Goal: Task Accomplishment & Management: Manage account settings

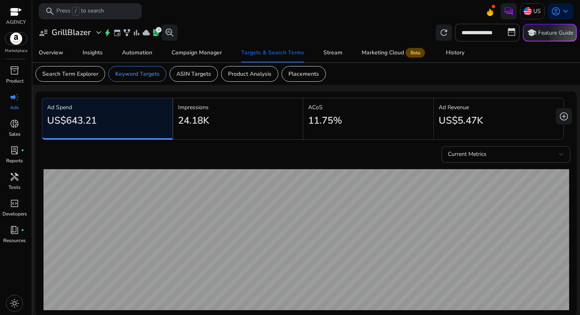
scroll to position [235, 0]
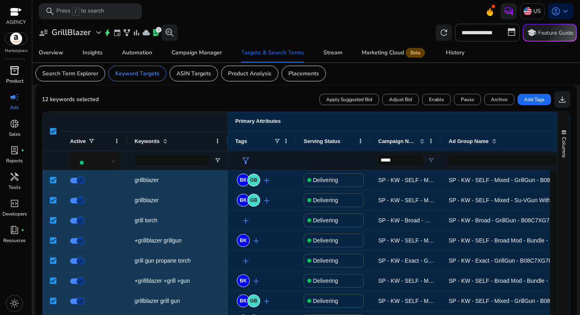
click at [17, 68] on span "inventory_2" at bounding box center [15, 71] width 10 height 10
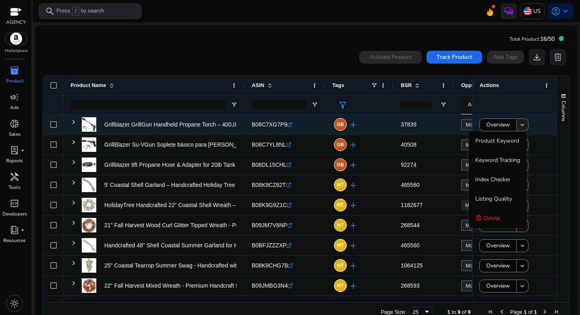
click at [519, 121] on span at bounding box center [522, 124] width 11 height 19
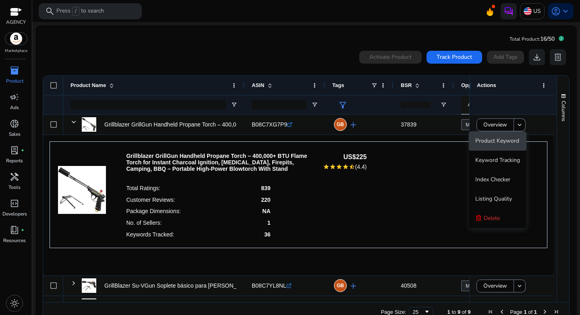
click at [503, 139] on span "Product Keyword" at bounding box center [497, 141] width 44 height 8
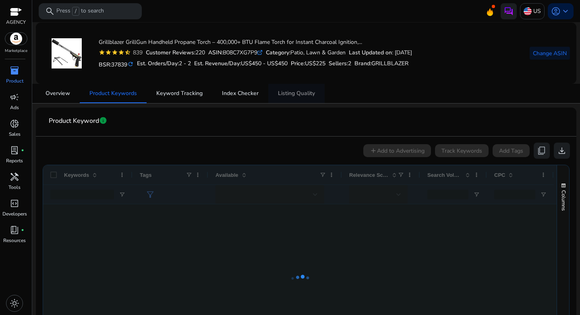
click at [286, 93] on span "Listing Quality" at bounding box center [296, 94] width 37 height 6
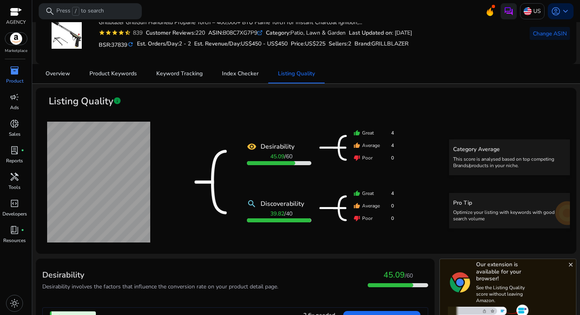
scroll to position [23, 0]
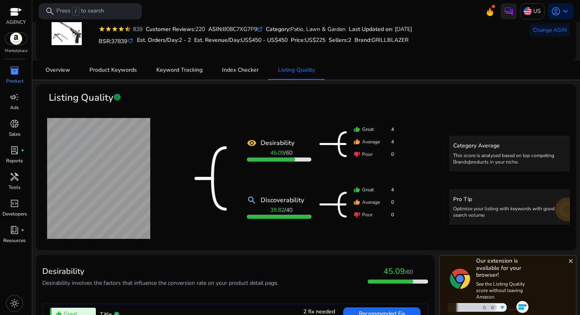
click at [273, 145] on b "Desirability" at bounding box center [278, 143] width 34 height 10
click at [277, 151] on b "45.09" at bounding box center [277, 153] width 14 height 8
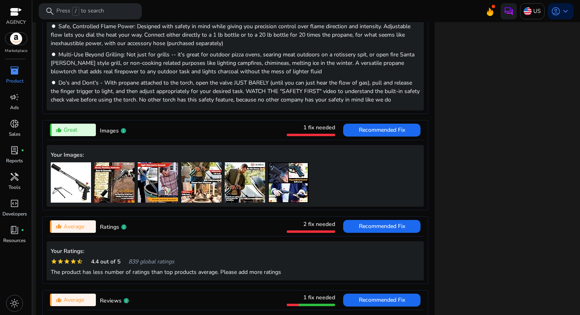
scroll to position [540, 0]
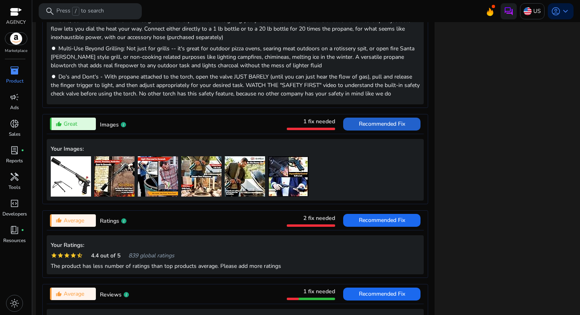
click at [378, 123] on span "Recommended Fix" at bounding box center [382, 124] width 46 height 8
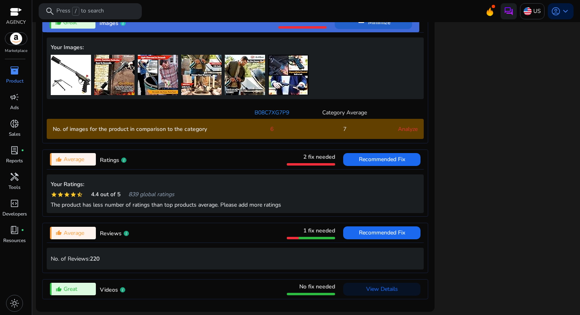
scroll to position [654, 0]
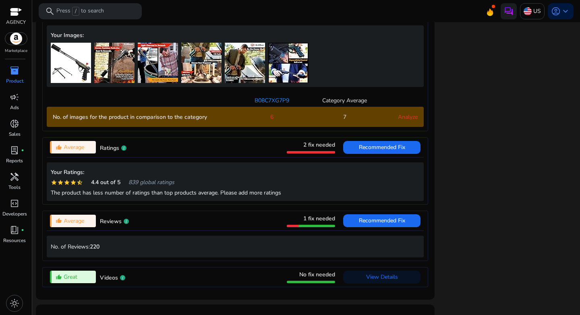
click at [405, 121] on link "Analyze" at bounding box center [408, 117] width 20 height 8
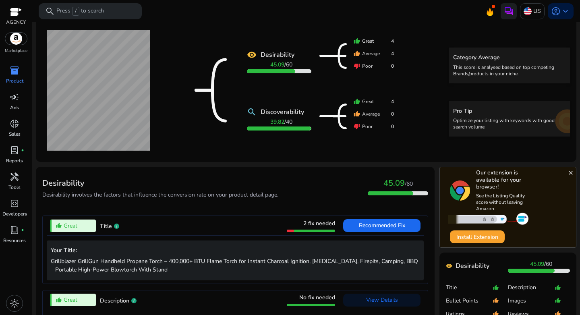
scroll to position [0, 0]
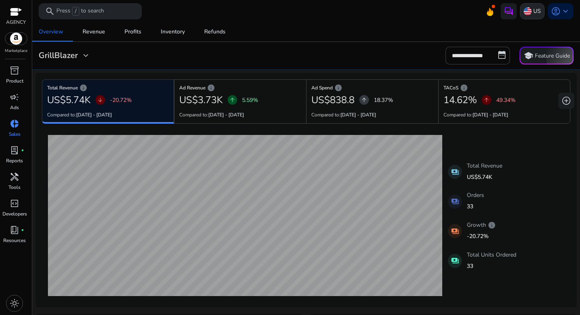
click at [533, 9] on p "US" at bounding box center [537, 11] width 8 height 14
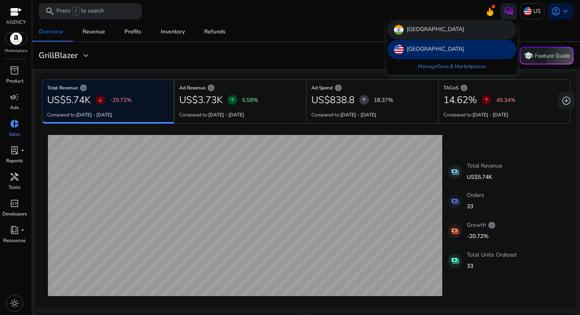
click at [412, 29] on p "[GEOGRAPHIC_DATA]" at bounding box center [435, 30] width 57 height 10
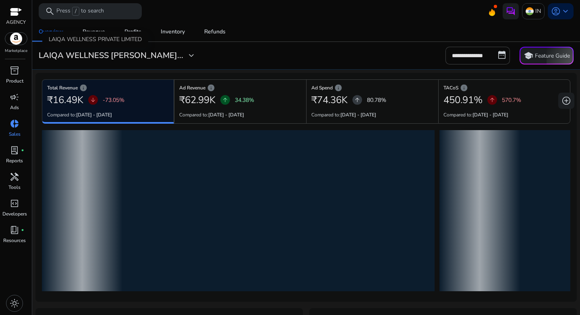
click at [120, 53] on h3 "LAIQA WELLNESS [PERSON_NAME]..." at bounding box center [111, 56] width 145 height 10
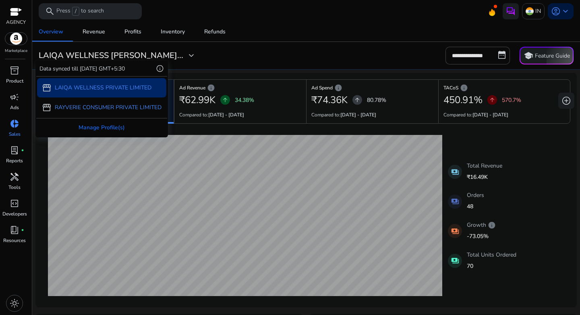
click at [16, 102] on div at bounding box center [290, 157] width 580 height 315
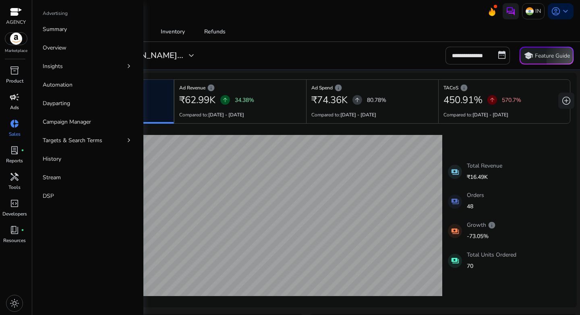
click at [12, 99] on span "campaign" at bounding box center [15, 97] width 10 height 10
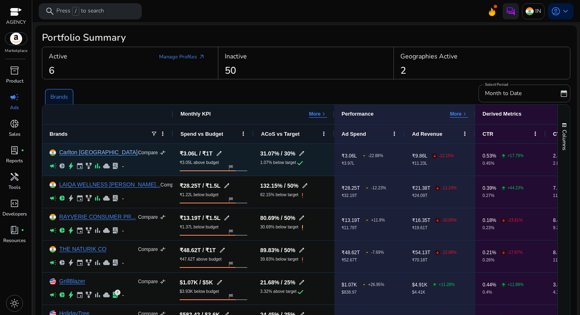
click at [83, 152] on link "Carlton [GEOGRAPHIC_DATA]" at bounding box center [98, 152] width 79 height 6
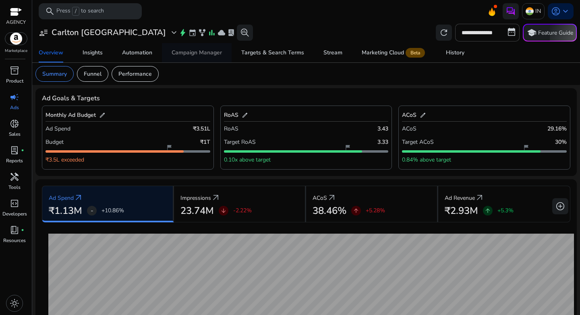
click at [190, 50] on div "Campaign Manager" at bounding box center [197, 53] width 50 height 6
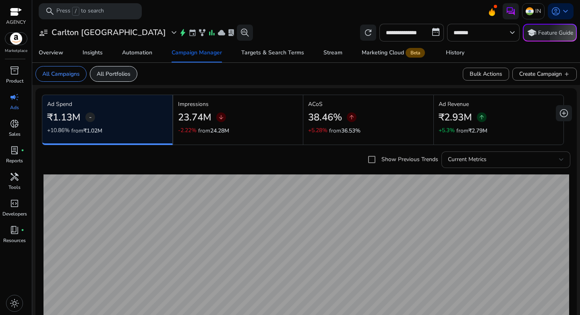
click at [116, 77] on p "All Portfolios" at bounding box center [114, 74] width 34 height 8
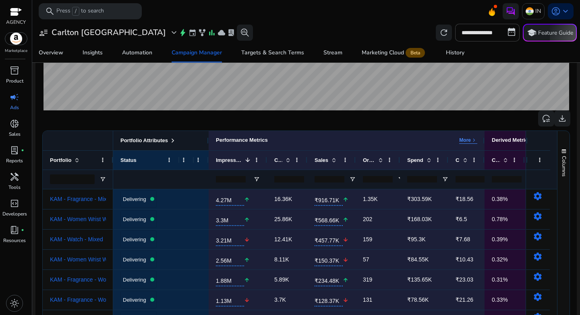
scroll to position [209, 0]
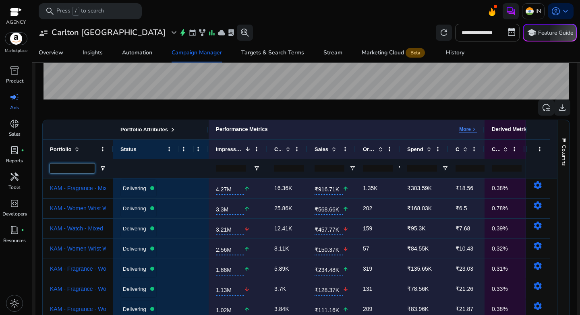
click at [82, 169] on input "Portfolio Filter Input" at bounding box center [72, 169] width 45 height 10
paste input "**********"
type input "**********"
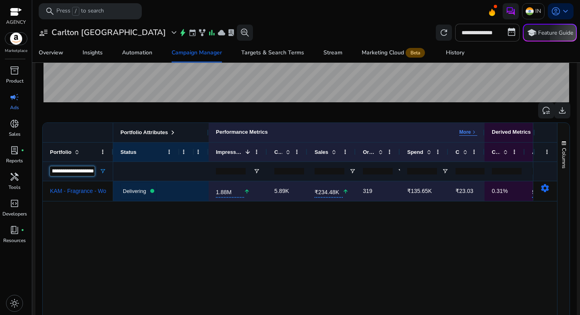
scroll to position [209, 0]
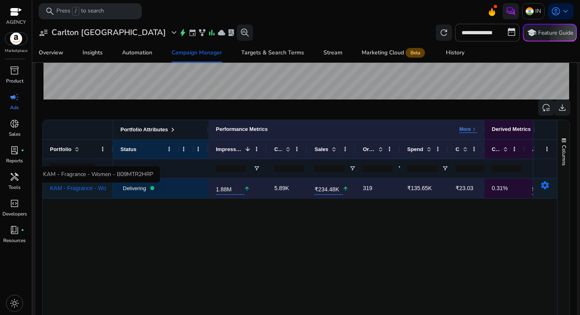
click at [79, 186] on span "KAM - Fragrance - Women - B09M..." at bounding box center [96, 188] width 92 height 6
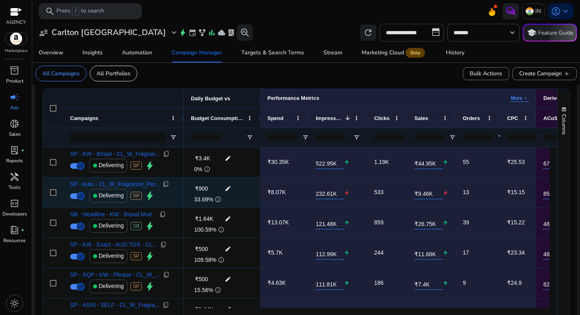
scroll to position [265, 0]
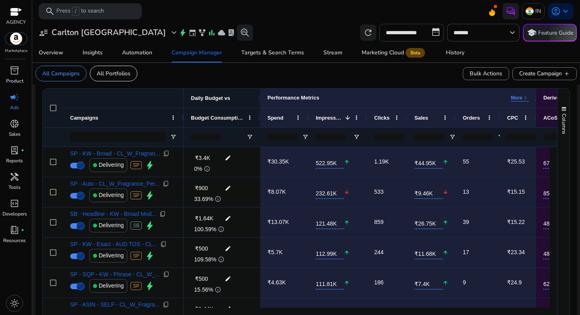
click at [413, 33] on input "**********" at bounding box center [411, 33] width 64 height 18
select select "*"
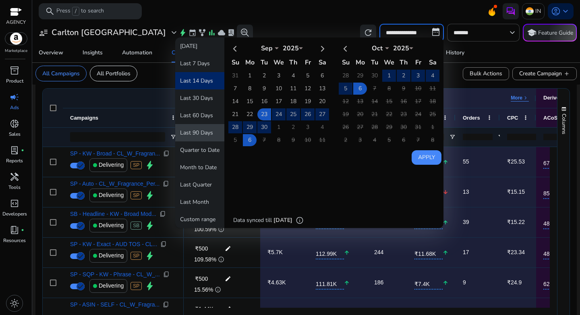
click at [195, 130] on button "Last 90 Days" at bounding box center [199, 132] width 49 height 17
type input "**********"
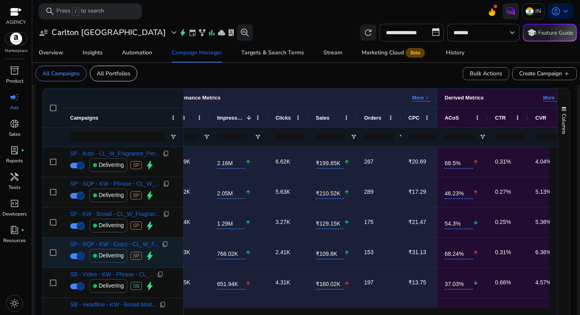
scroll to position [0, 0]
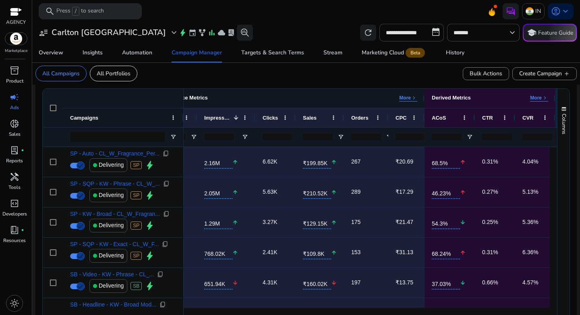
click at [412, 101] on span "keyboard_arrow_right" at bounding box center [414, 98] width 6 height 6
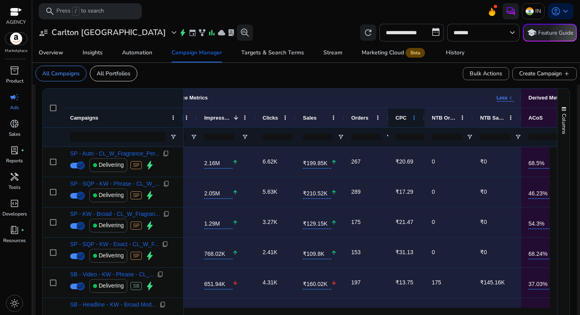
click at [416, 118] on span at bounding box center [414, 117] width 6 height 6
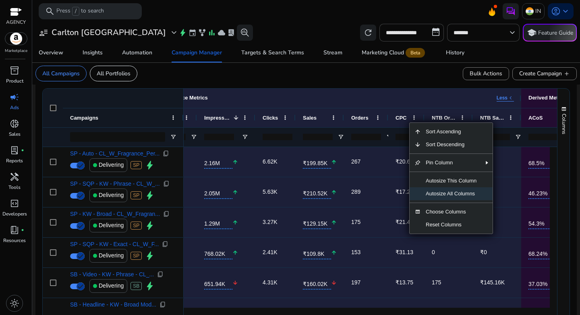
click at [450, 189] on span "Autosize All Columns" at bounding box center [451, 193] width 60 height 13
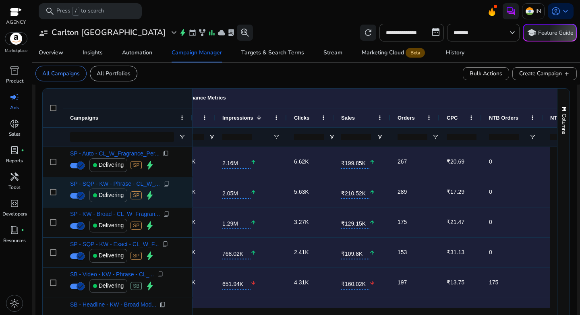
scroll to position [0, 205]
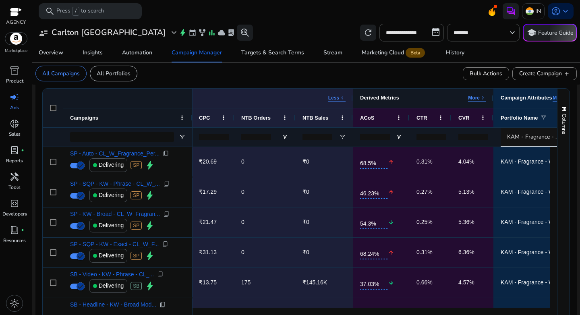
click at [474, 99] on p "More" at bounding box center [474, 98] width 12 height 6
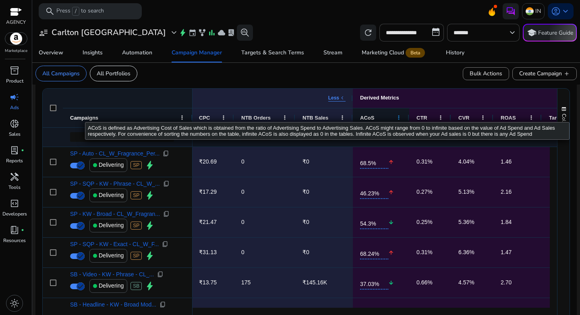
click at [400, 116] on span at bounding box center [398, 117] width 6 height 6
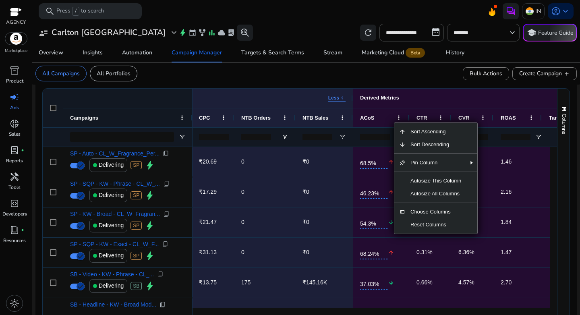
click at [382, 136] on input "number" at bounding box center [375, 137] width 30 height 6
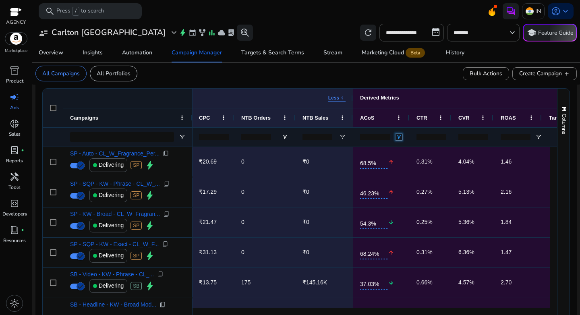
click at [398, 138] on span "Open Filter Menu" at bounding box center [398, 137] width 6 height 6
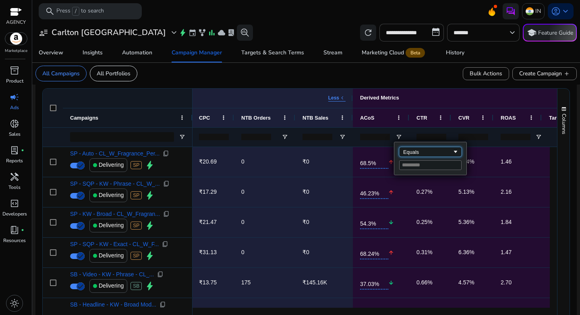
click at [413, 151] on div "Equals" at bounding box center [427, 152] width 49 height 6
click at [414, 165] on div "0.27%" at bounding box center [424, 173] width 29 height 16
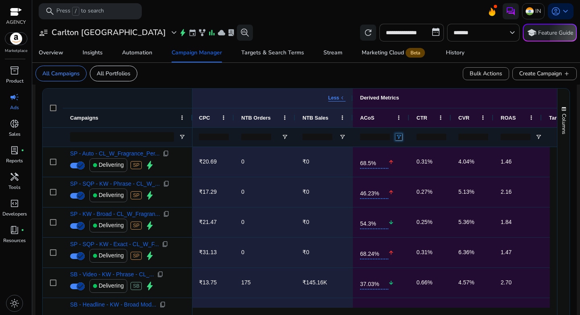
click at [396, 135] on span "Open Filter Menu" at bounding box center [398, 137] width 6 height 6
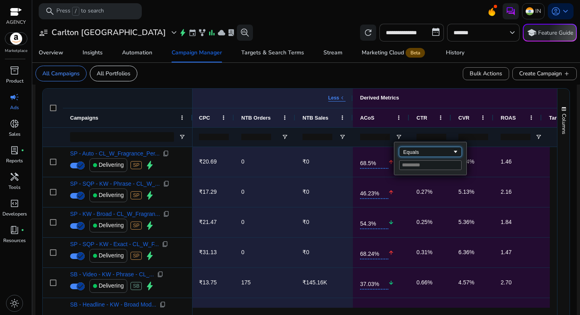
click at [420, 156] on div "Equals" at bounding box center [430, 152] width 62 height 10
click at [408, 166] on input "Filter Value" at bounding box center [430, 165] width 62 height 10
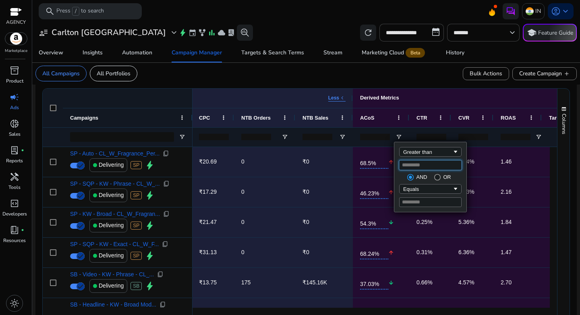
type input "**"
click at [380, 138] on input "**" at bounding box center [375, 137] width 30 height 6
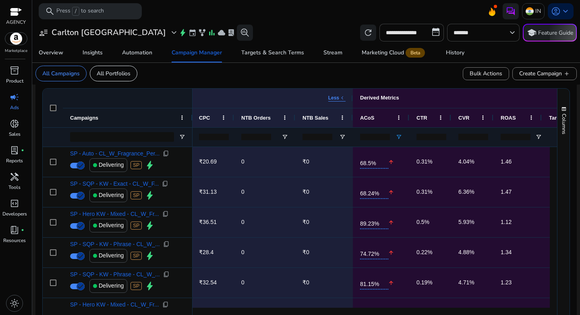
click at [380, 138] on input "**" at bounding box center [375, 137] width 30 height 6
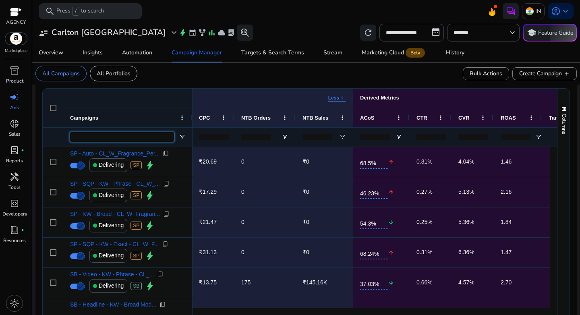
click at [121, 139] on input "Campaigns Filter Input" at bounding box center [122, 137] width 104 height 10
type input "****"
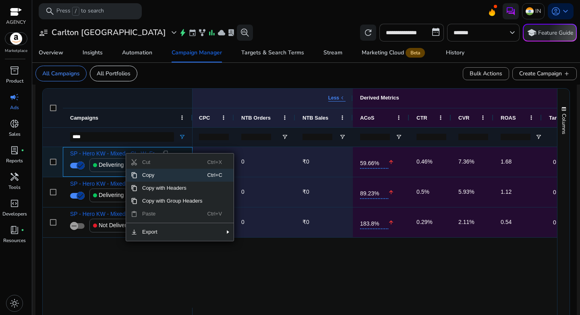
click at [112, 152] on span "SP - Hero KW - Mixed - CL_W_Fr..." at bounding box center [114, 154] width 89 height 6
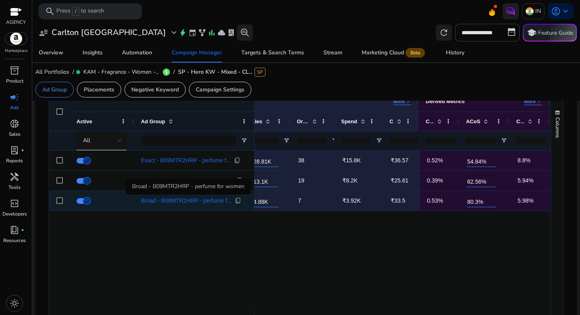
click at [202, 200] on span "Broad - B09MTR2HRP - perfume f..." at bounding box center [186, 201] width 91 height 6
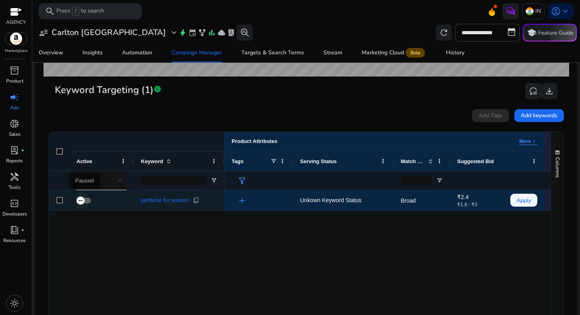
click at [86, 203] on span "button" at bounding box center [80, 201] width 16 height 16
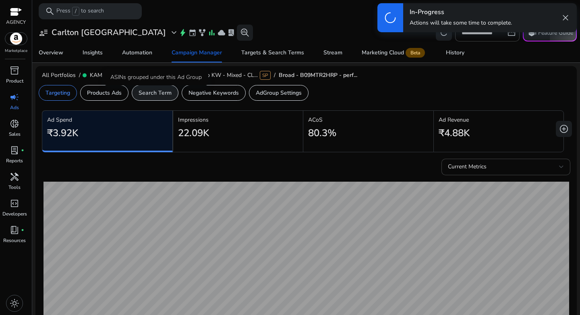
click at [149, 90] on p "Search Term" at bounding box center [155, 93] width 33 height 8
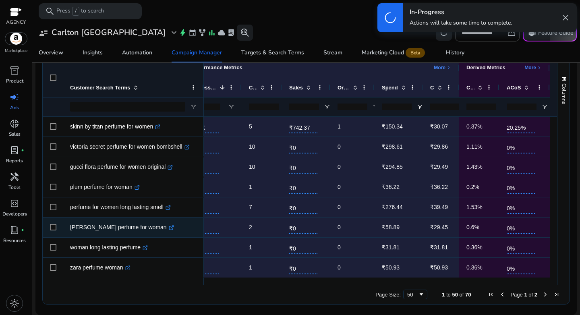
scroll to position [0, 160]
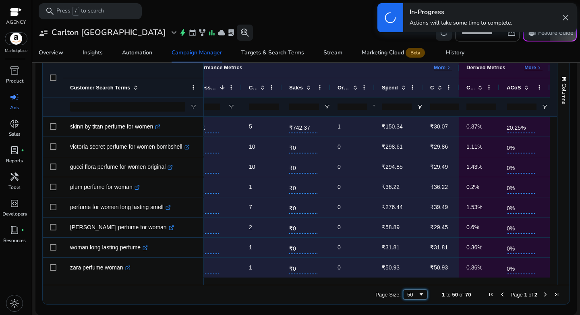
click at [418, 296] on span "Page Size" at bounding box center [421, 294] width 6 height 6
click at [563, 21] on span "close" at bounding box center [566, 18] width 10 height 10
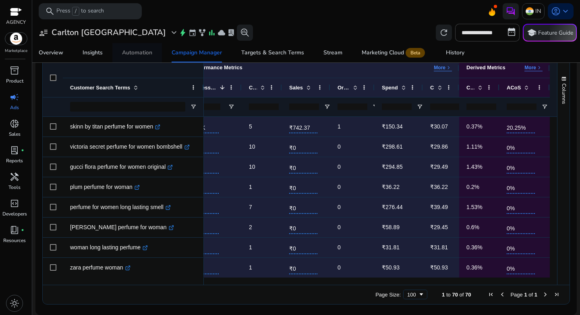
click at [132, 54] on div "Automation" at bounding box center [137, 53] width 30 height 6
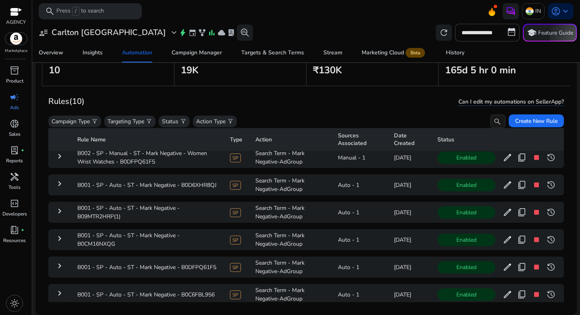
scroll to position [94, 0]
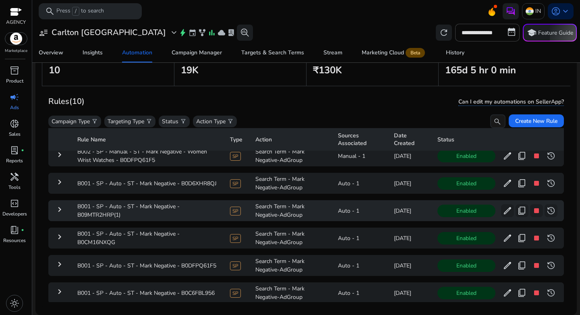
click at [62, 210] on mat-icon "keyboard_arrow_right" at bounding box center [60, 210] width 10 height 10
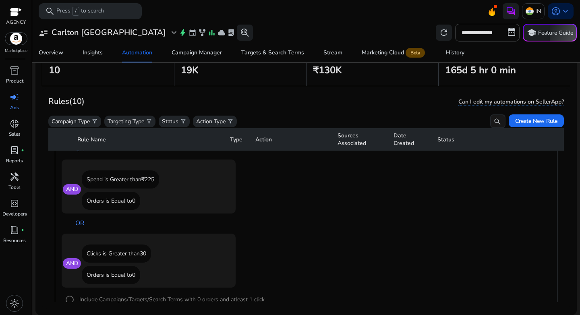
scroll to position [739, 0]
